Goal: Information Seeking & Learning: Learn about a topic

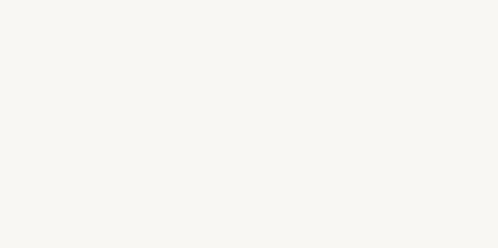
select select "CN"
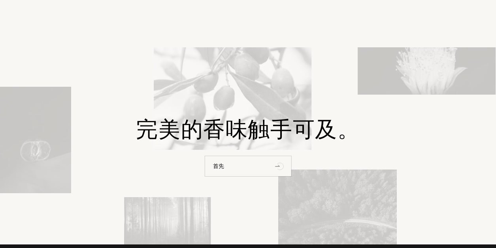
scroll to position [1220, 0]
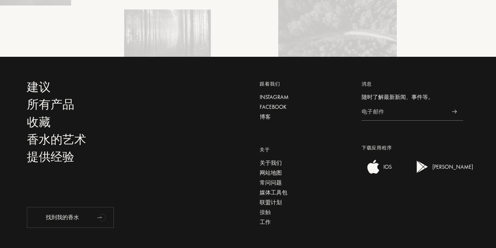
click at [267, 209] on font "接触" at bounding box center [264, 212] width 11 height 7
click at [264, 209] on font "接触" at bounding box center [264, 212] width 11 height 7
click at [275, 160] on font "关于我们" at bounding box center [270, 163] width 22 height 7
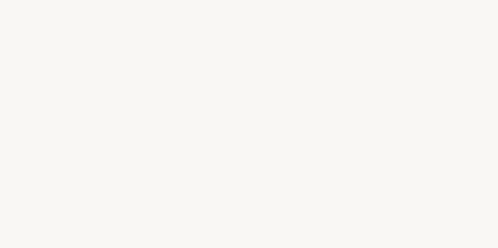
select select "CN"
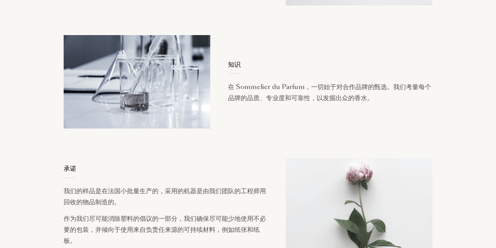
scroll to position [553, 0]
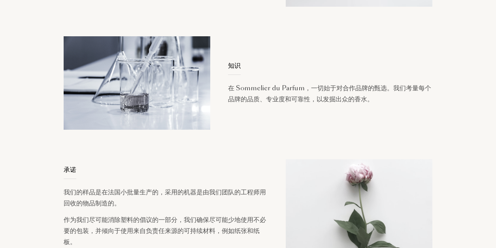
click at [357, 140] on div "客户体验 您是 Sommelier du Parfum 存在的唯一原因，我们致力于帮助您找到在您人生的关键时刻陪伴您的稀世宝石。 如果您有任何疑问，我们的团队…" at bounding box center [248, 83] width 393 height 341
